Goal: Task Accomplishment & Management: Complete application form

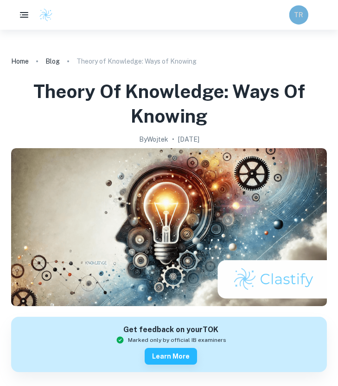
click at [303, 17] on h6 "TR" at bounding box center [298, 15] width 11 height 11
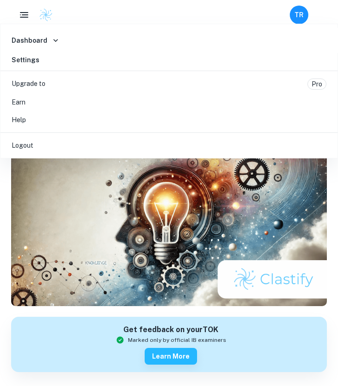
click at [303, 15] on div at bounding box center [169, 193] width 338 height 386
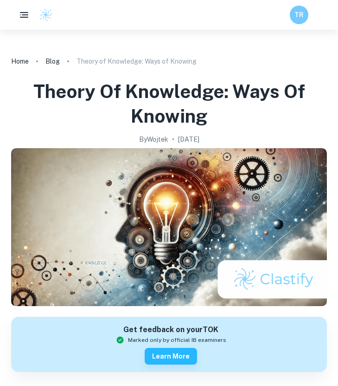
scroll to position [6, 0]
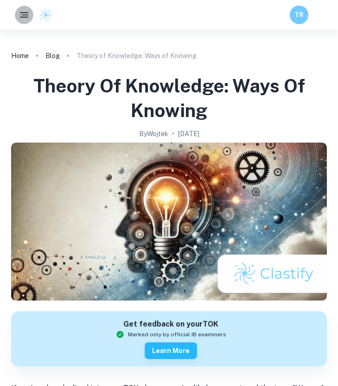
click at [27, 13] on icon "button" at bounding box center [24, 14] width 11 height 11
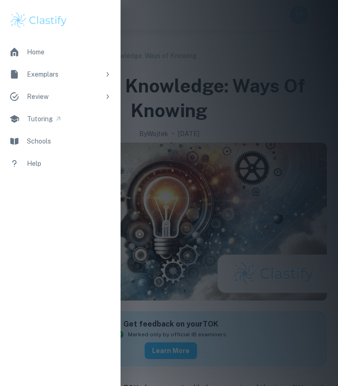
click at [173, 116] on div at bounding box center [169, 193] width 338 height 386
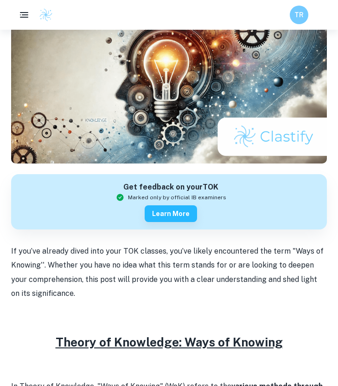
scroll to position [119, 0]
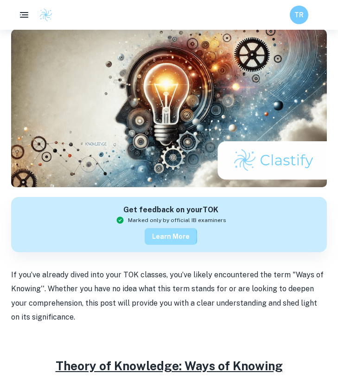
click at [165, 236] on button "Learn more" at bounding box center [171, 236] width 52 height 17
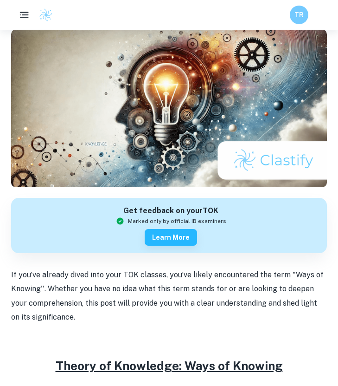
click at [16, 12] on button "button" at bounding box center [23, 14] width 19 height 19
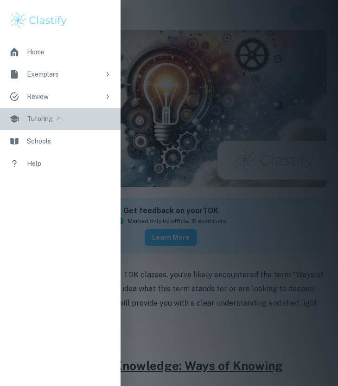
click at [53, 118] on div "Tutoring" at bounding box center [44, 119] width 35 height 10
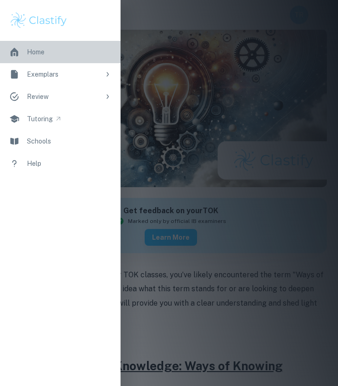
click at [66, 52] on link "Home" at bounding box center [60, 52] width 121 height 22
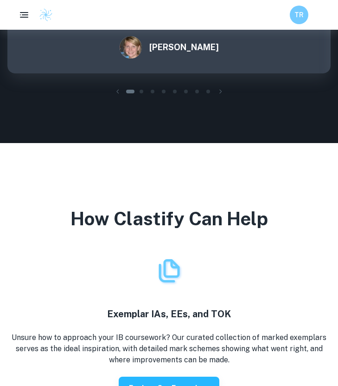
scroll to position [1458, 0]
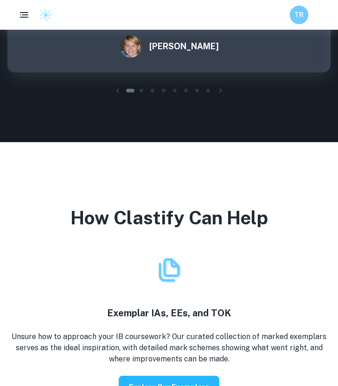
drag, startPoint x: 91, startPoint y: 165, endPoint x: 171, endPoint y: 155, distance: 80.4
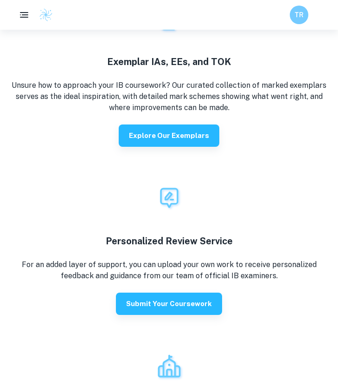
scroll to position [1714, 0]
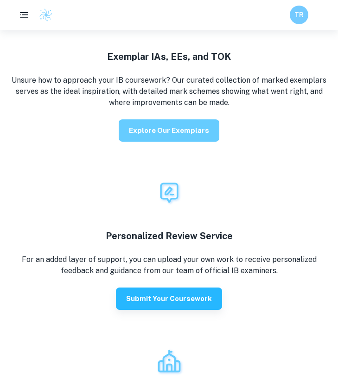
click at [187, 132] on button "Explore our exemplars" at bounding box center [169, 130] width 101 height 22
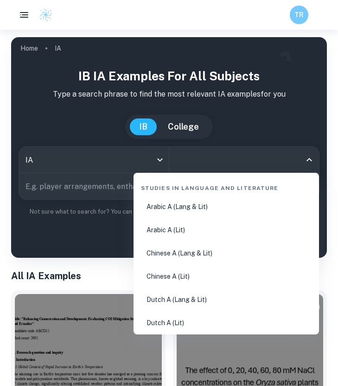
click at [268, 166] on input "All Subjects" at bounding box center [238, 160] width 128 height 18
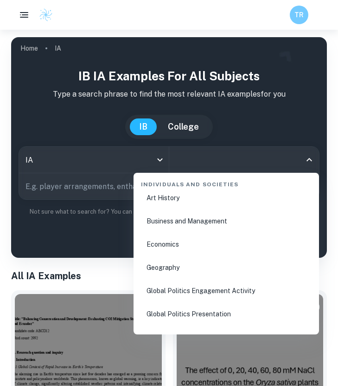
scroll to position [1134, 0]
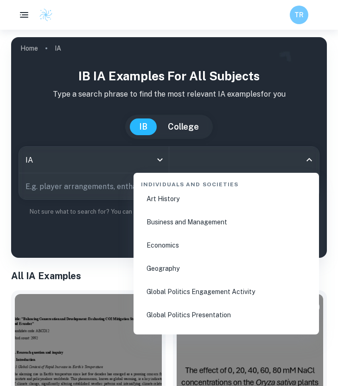
click at [213, 220] on li "Business and Management" at bounding box center [226, 221] width 178 height 21
type input "Business and Management"
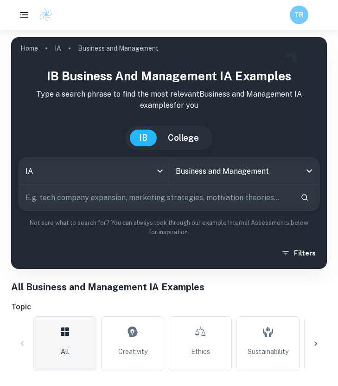
click at [161, 200] on input "text" at bounding box center [156, 197] width 274 height 26
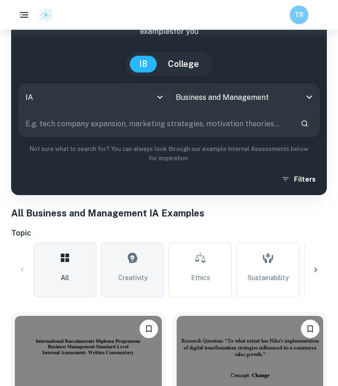
scroll to position [106, 0]
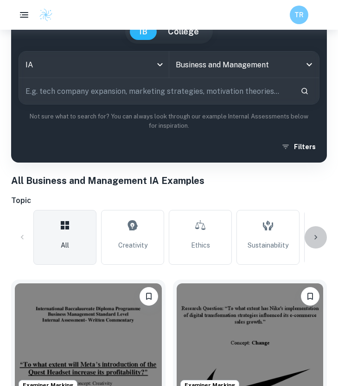
click at [317, 234] on icon at bounding box center [315, 236] width 9 height 9
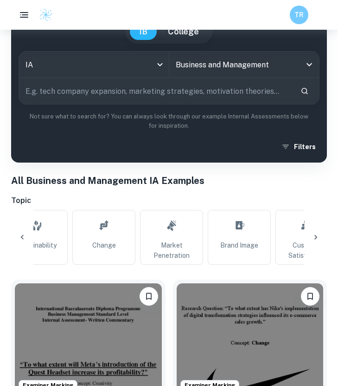
scroll to position [0, 249]
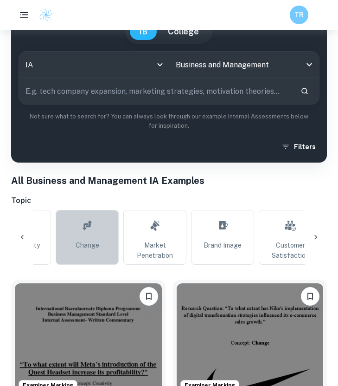
click at [104, 232] on link "Change" at bounding box center [87, 237] width 63 height 55
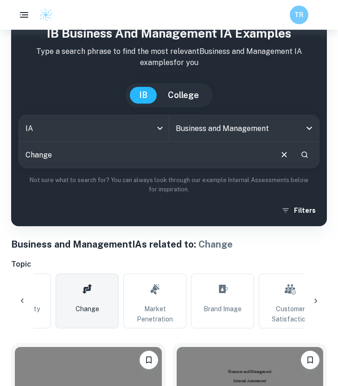
scroll to position [101, 0]
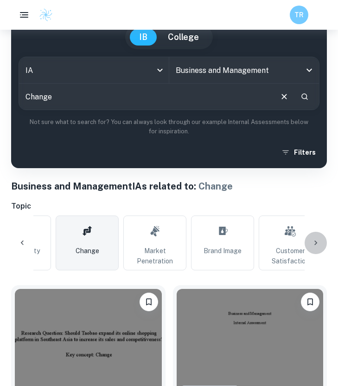
click at [316, 239] on icon at bounding box center [315, 242] width 9 height 9
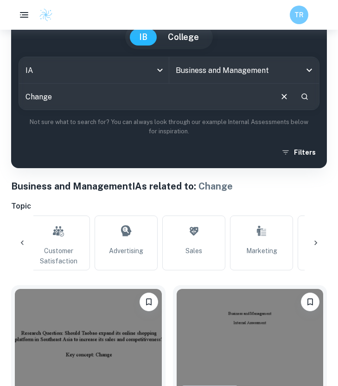
scroll to position [0, 497]
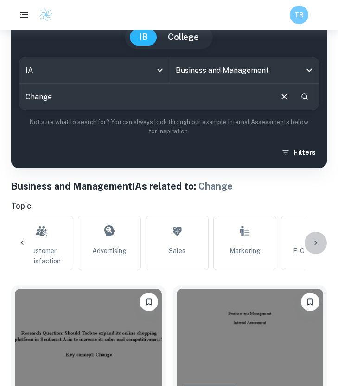
click at [317, 246] on icon at bounding box center [315, 242] width 9 height 9
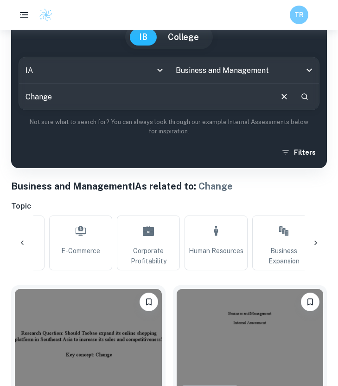
scroll to position [0, 746]
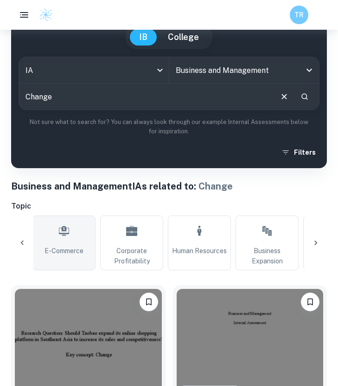
click at [84, 244] on link "E-commerce" at bounding box center [63, 242] width 63 height 55
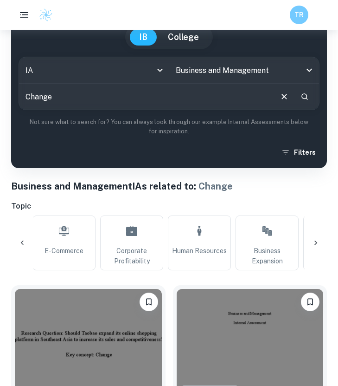
type input "E-commerce"
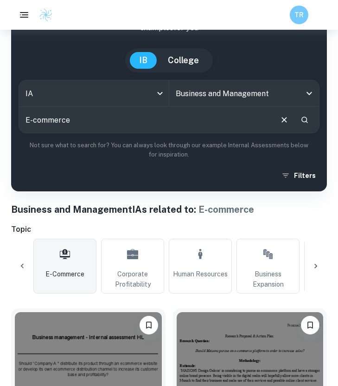
scroll to position [61, 0]
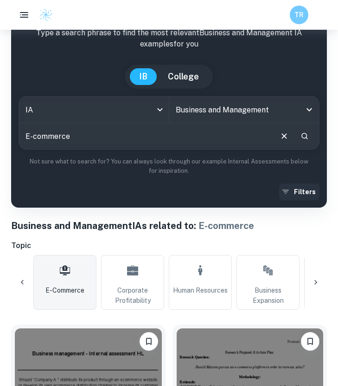
click at [300, 194] on button "Filters" at bounding box center [299, 191] width 40 height 17
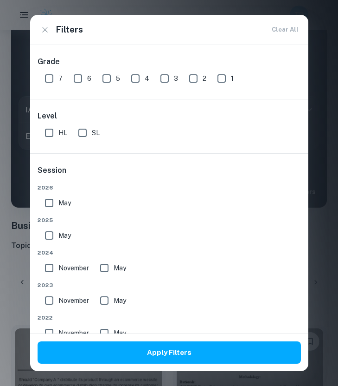
drag, startPoint x: 52, startPoint y: 79, endPoint x: 49, endPoint y: 120, distance: 40.9
click at [52, 79] on input "7" at bounding box center [49, 78] width 19 height 19
checkbox input "true"
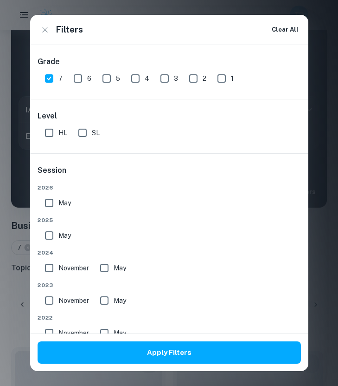
click at [51, 133] on input "HL" at bounding box center [49, 132] width 19 height 19
checkbox input "true"
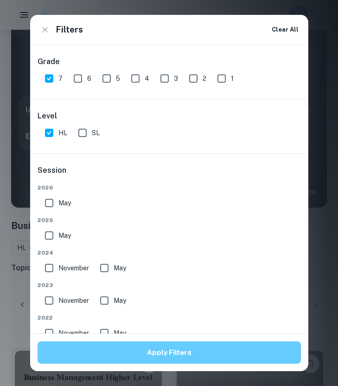
click at [155, 353] on button "Apply Filters" at bounding box center [170, 352] width 264 height 22
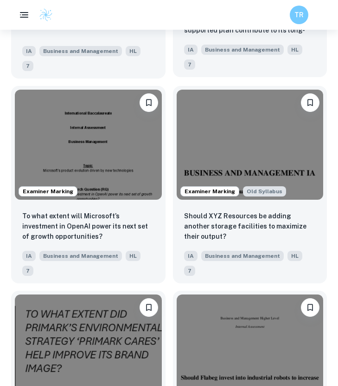
scroll to position [4423, 0]
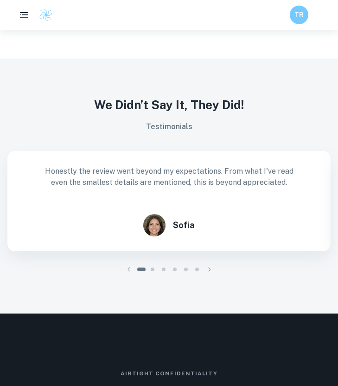
scroll to position [1110, 0]
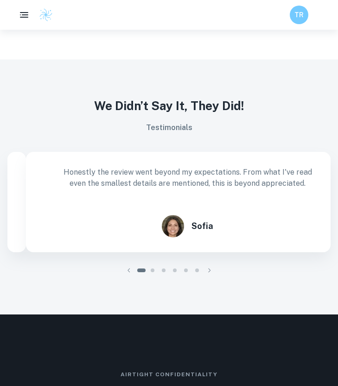
drag, startPoint x: 170, startPoint y: 225, endPoint x: 188, endPoint y: 221, distance: 18.9
click at [188, 221] on div "Sofia" at bounding box center [188, 226] width 52 height 22
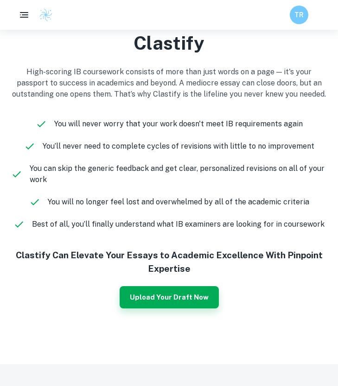
scroll to position [839, 0]
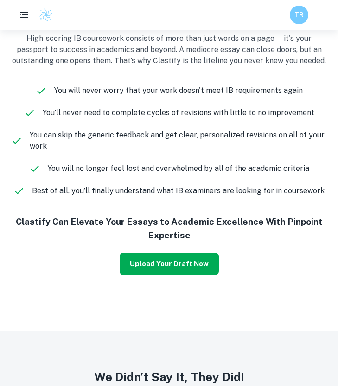
click at [174, 258] on button "Upload Your Draft Now" at bounding box center [169, 263] width 99 height 22
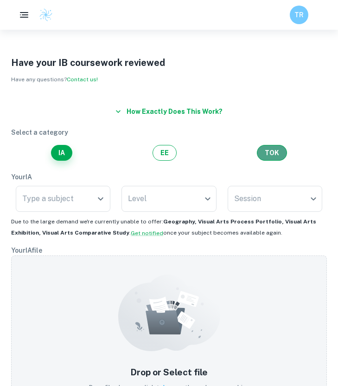
click at [265, 154] on button "TOK" at bounding box center [272, 153] width 30 height 16
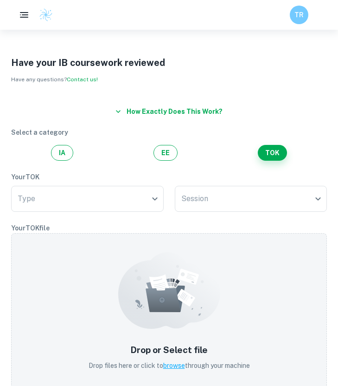
click at [136, 109] on button "How exactly does this work?" at bounding box center [169, 111] width 115 height 17
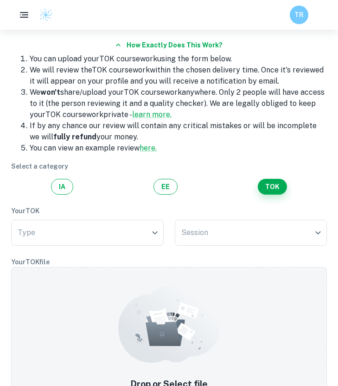
scroll to position [67, 0]
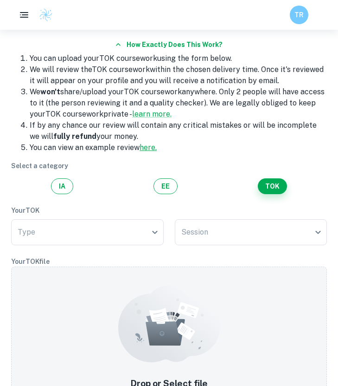
click at [147, 148] on link "here." at bounding box center [148, 147] width 17 height 9
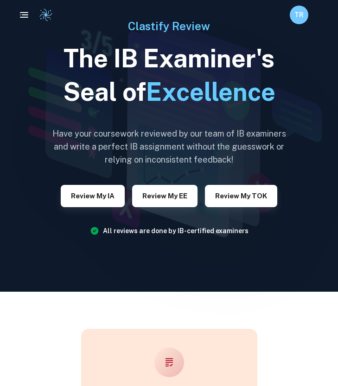
scroll to position [39, 0]
